Goal: Register for event/course

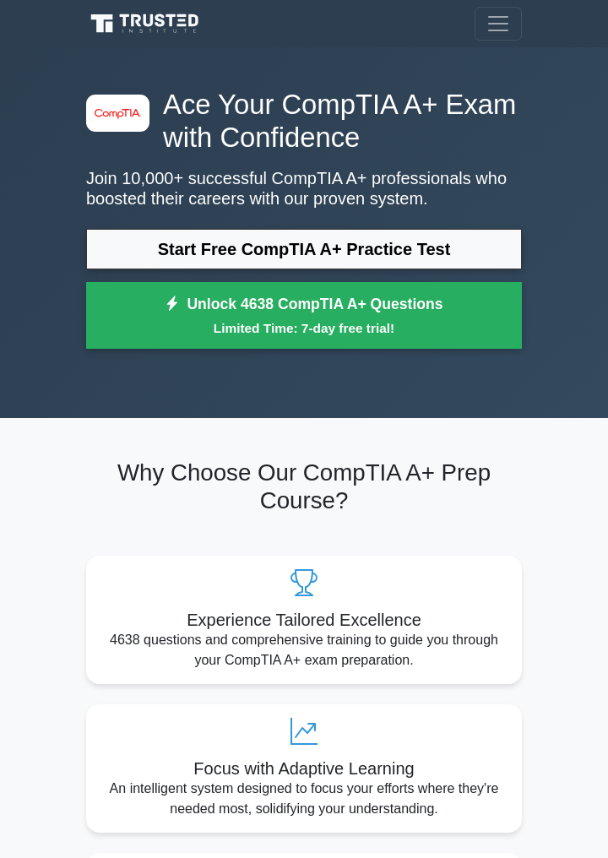
click at [453, 244] on link "Start Free CompTIA A+ Practice Test" at bounding box center [304, 249] width 436 height 41
click at [446, 296] on link "Unlock 4638 CompTIA A+ Questions Limited Time: 7-day free trial!" at bounding box center [304, 316] width 436 height 68
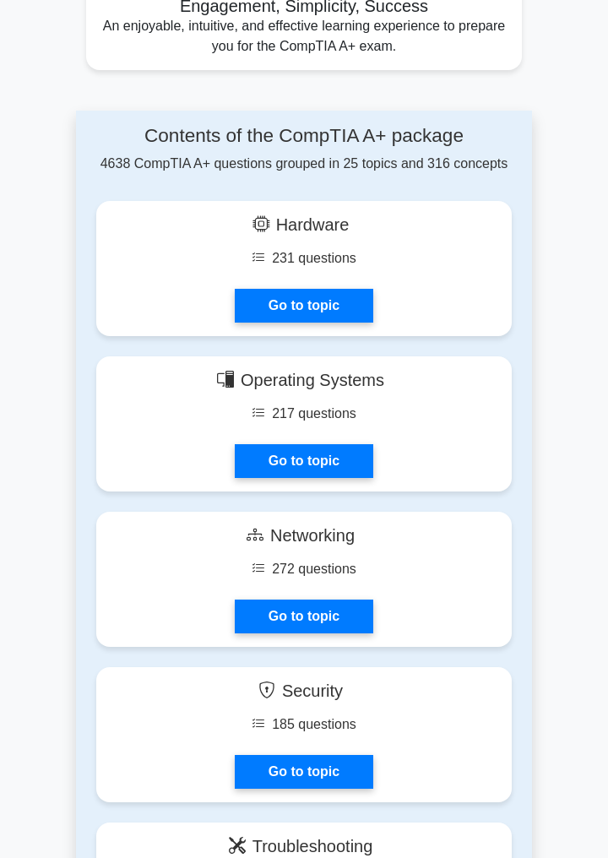
scroll to position [1059, 0]
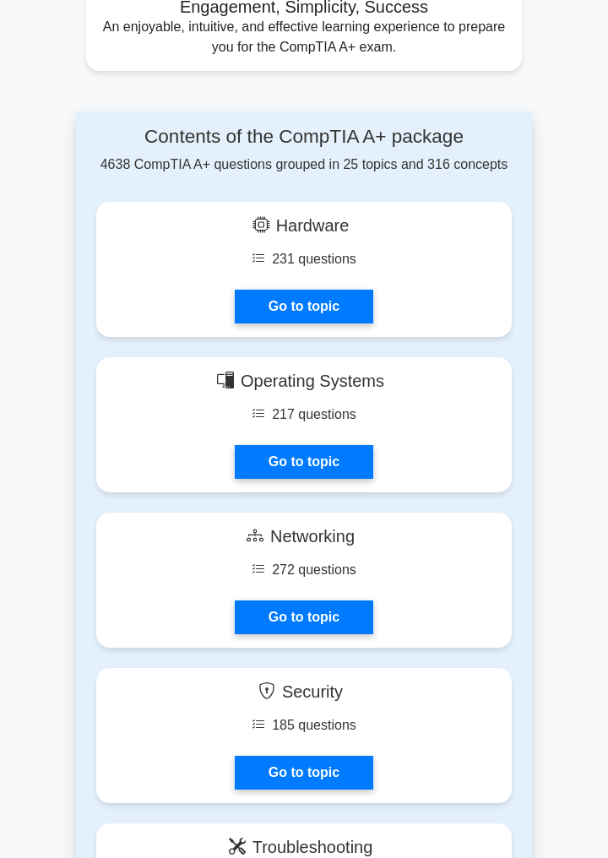
click at [334, 617] on link "Go to topic" at bounding box center [304, 618] width 139 height 34
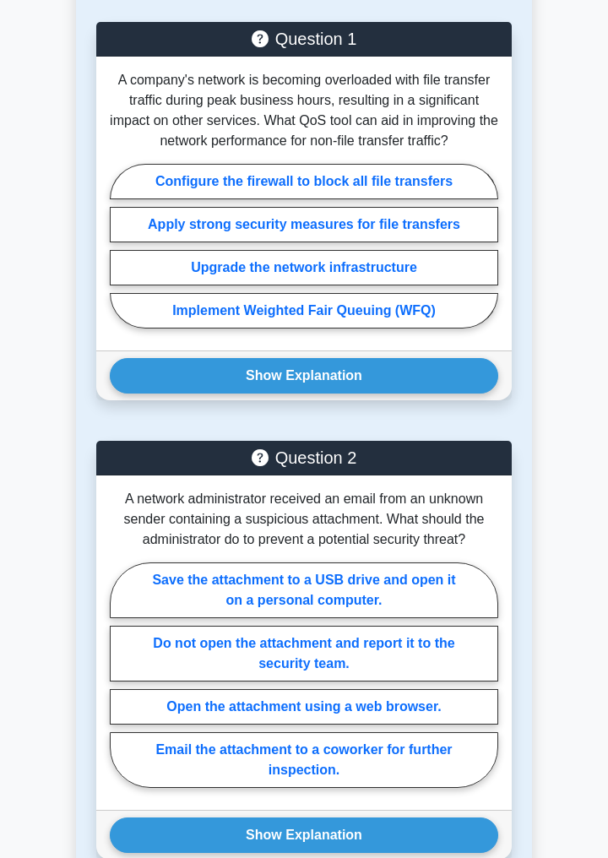
scroll to position [1497, 0]
